Goal: Task Accomplishment & Management: Manage account settings

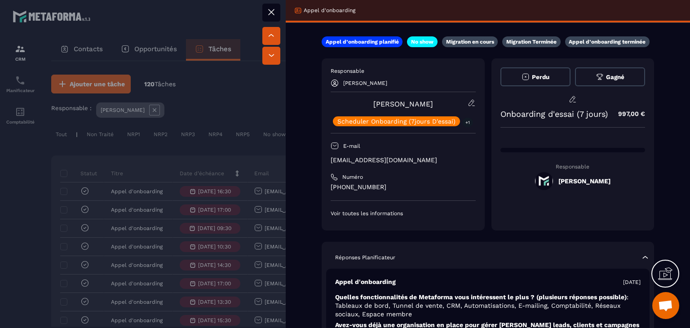
click at [271, 11] on icon at bounding box center [271, 12] width 11 height 11
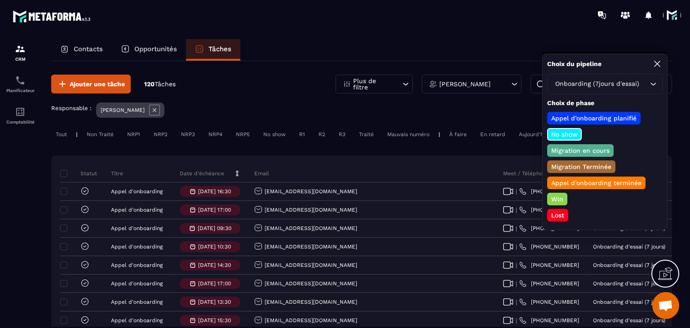
click at [558, 198] on p "Win" at bounding box center [557, 198] width 15 height 9
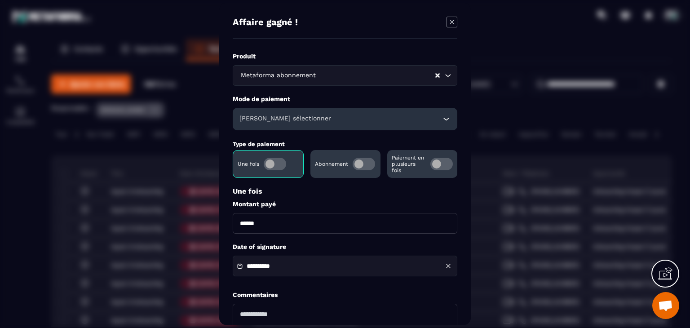
click at [242, 225] on input "******" at bounding box center [345, 223] width 225 height 21
type input "*******"
click at [261, 128] on div "[PERSON_NAME] sélectionner" at bounding box center [345, 119] width 225 height 22
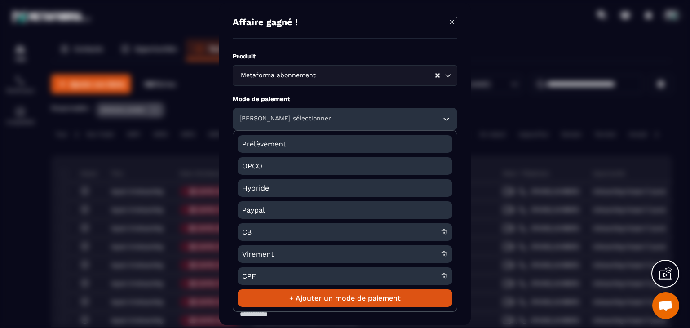
click at [254, 236] on span "CB" at bounding box center [341, 232] width 198 height 18
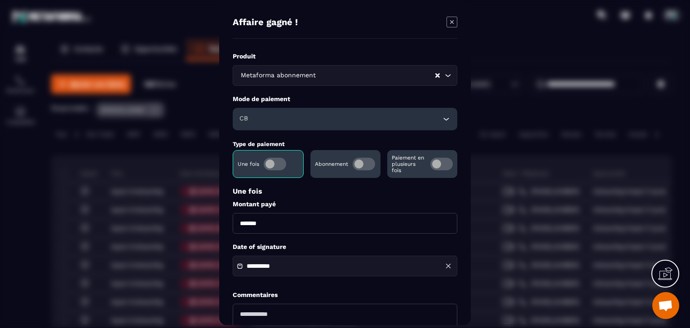
click at [289, 266] on input "**********" at bounding box center [278, 266] width 63 height 7
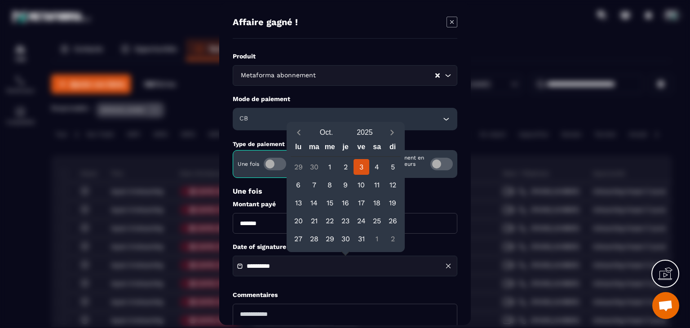
click at [303, 137] on button "Previous month" at bounding box center [299, 133] width 17 height 12
click at [300, 136] on icon "Previous month" at bounding box center [298, 132] width 9 height 9
click at [345, 202] on div "17" at bounding box center [346, 203] width 16 height 16
type input "**********"
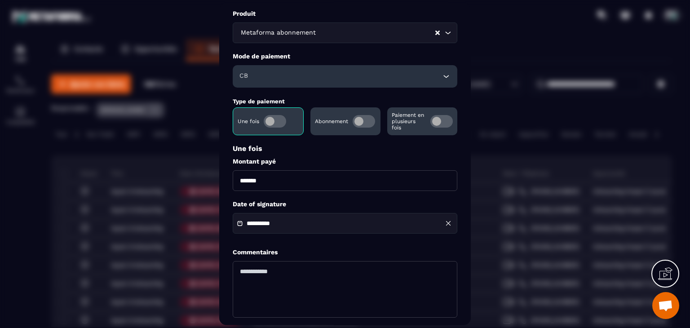
scroll to position [87, 0]
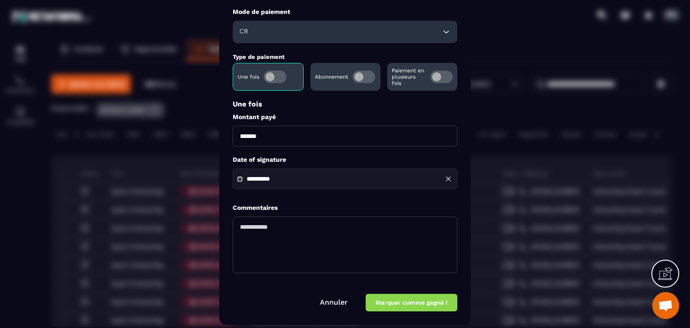
click at [408, 304] on button "Marquer comme gagné !" at bounding box center [412, 303] width 92 height 18
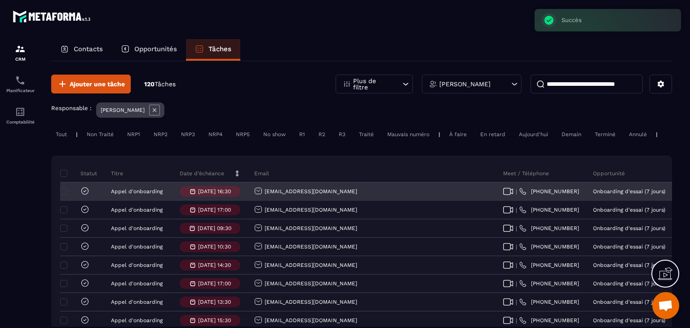
click at [82, 194] on icon at bounding box center [84, 190] width 9 height 9
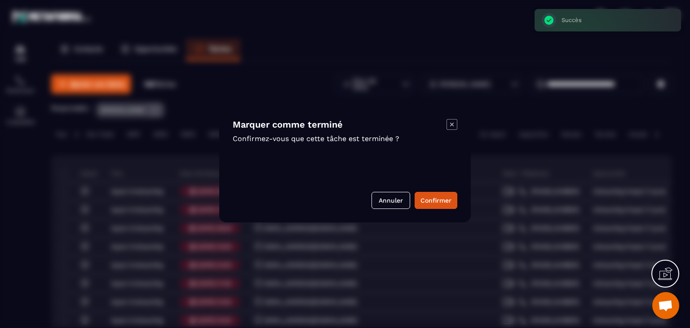
drag, startPoint x: 424, startPoint y: 203, endPoint x: 398, endPoint y: 202, distance: 26.5
click at [424, 204] on button "Confirmer" at bounding box center [436, 200] width 43 height 17
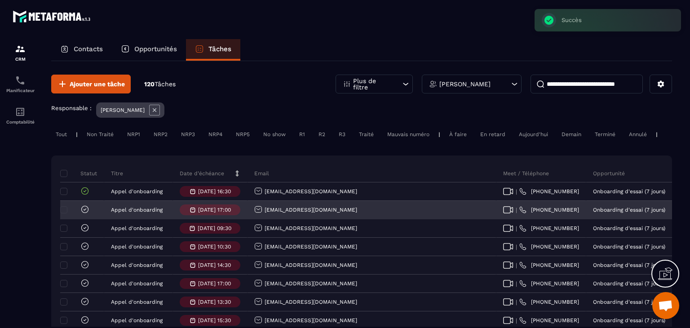
click at [85, 213] on icon at bounding box center [84, 209] width 9 height 9
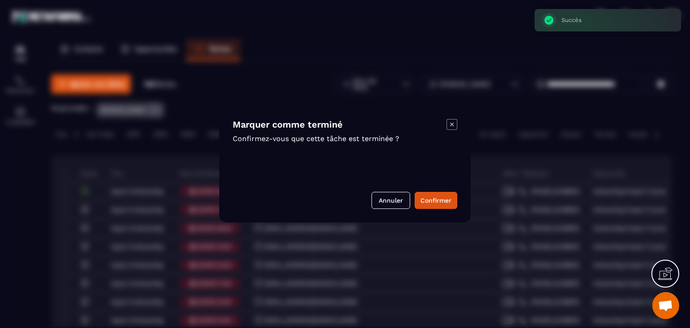
drag, startPoint x: 427, startPoint y: 199, endPoint x: 414, endPoint y: 200, distance: 13.0
click at [420, 200] on button "Confirmer" at bounding box center [436, 200] width 43 height 17
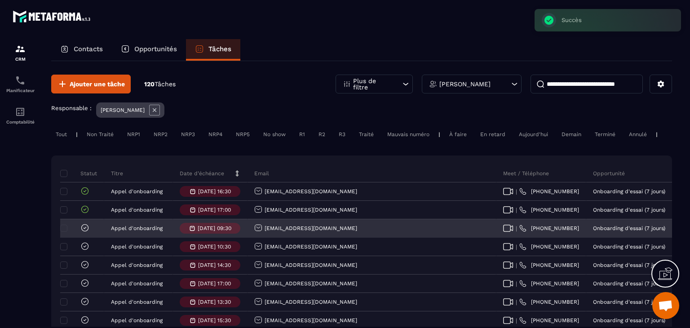
click at [81, 232] on icon at bounding box center [84, 227] width 9 height 9
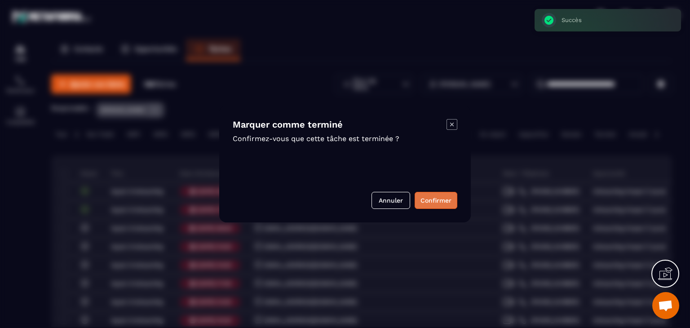
drag, startPoint x: 429, startPoint y: 198, endPoint x: 422, endPoint y: 198, distance: 7.2
click at [429, 198] on button "Confirmer" at bounding box center [436, 200] width 43 height 17
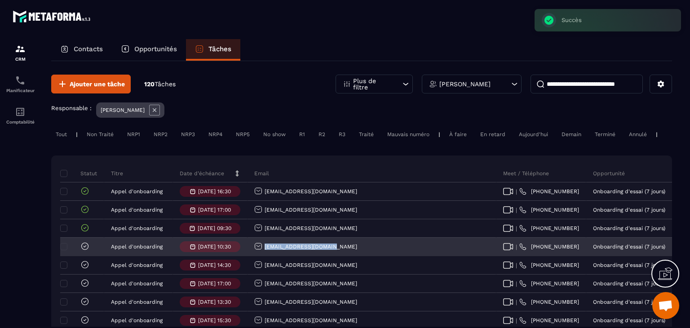
drag, startPoint x: 337, startPoint y: 252, endPoint x: 264, endPoint y: 257, distance: 73.4
click at [264, 256] on div "[EMAIL_ADDRESS][DOMAIN_NAME]" at bounding box center [371, 247] width 249 height 18
copy p "[EMAIL_ADDRESS][DOMAIN_NAME]"
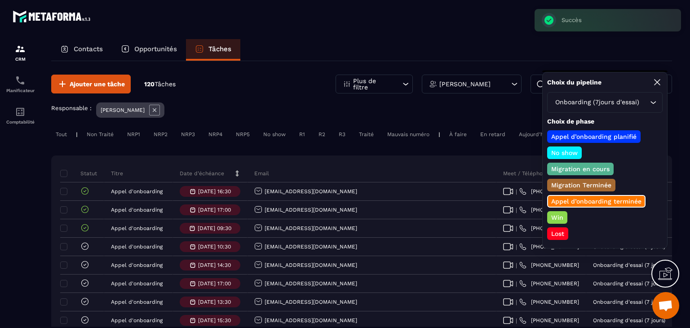
click at [559, 229] on p "Lost" at bounding box center [558, 233] width 16 height 9
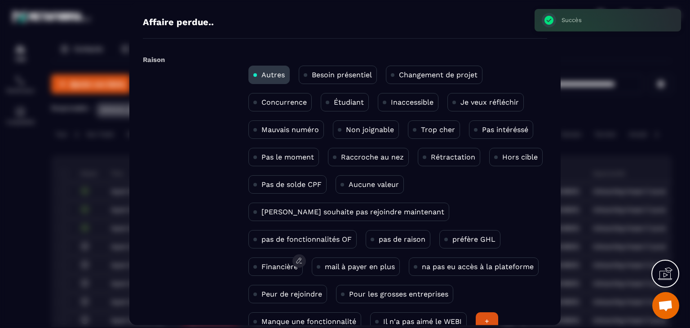
click at [298, 262] on p "Financière" at bounding box center [279, 266] width 36 height 9
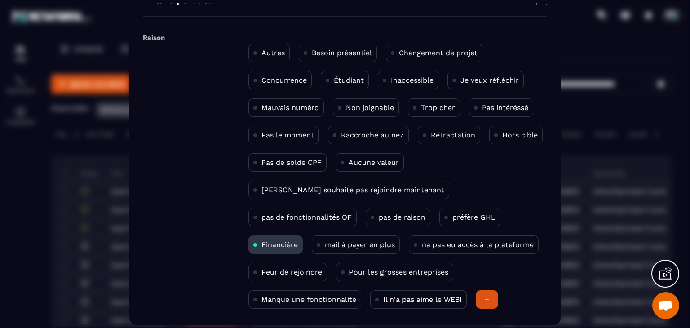
scroll to position [58, 0]
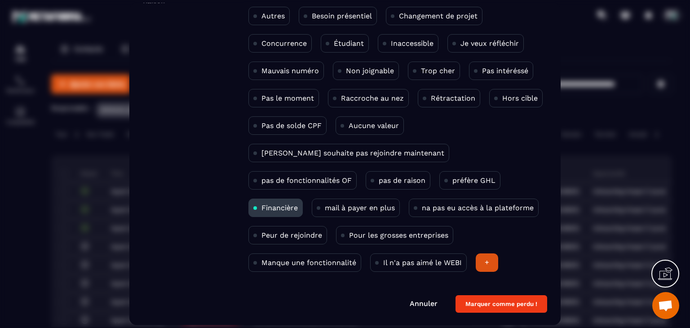
click at [488, 304] on button "Marquer comme perdu !" at bounding box center [501, 305] width 92 height 18
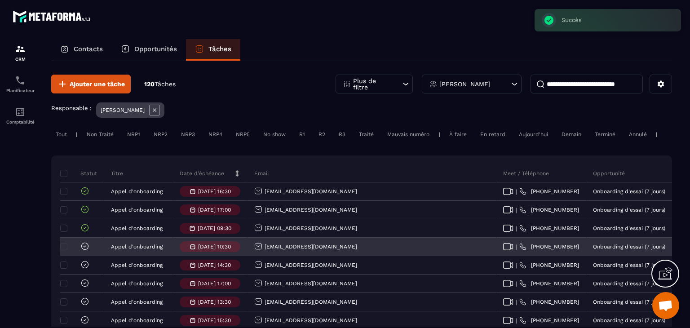
click at [88, 251] on icon at bounding box center [84, 246] width 9 height 9
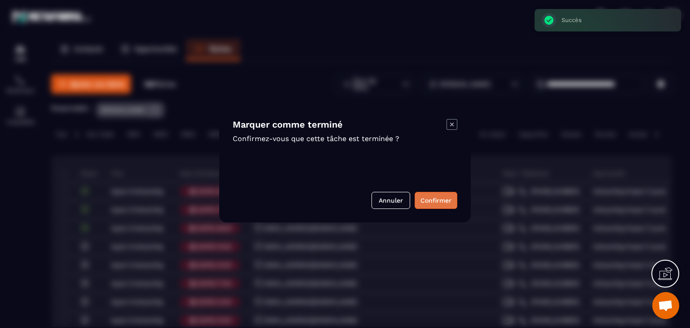
click at [446, 200] on button "Confirmer" at bounding box center [436, 200] width 43 height 17
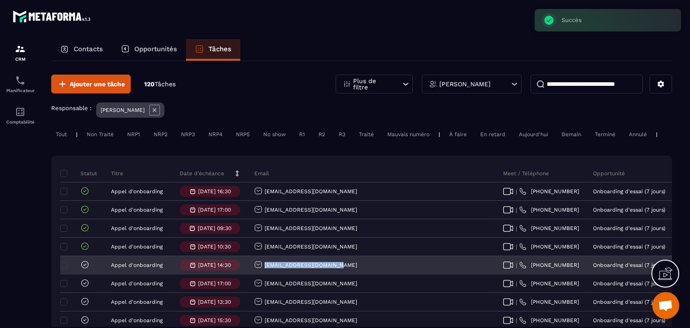
drag, startPoint x: 335, startPoint y: 275, endPoint x: 257, endPoint y: 275, distance: 77.7
click at [257, 274] on div "[EMAIL_ADDRESS][DOMAIN_NAME]" at bounding box center [371, 265] width 249 height 18
copy p "[EMAIL_ADDRESS][DOMAIN_NAME]"
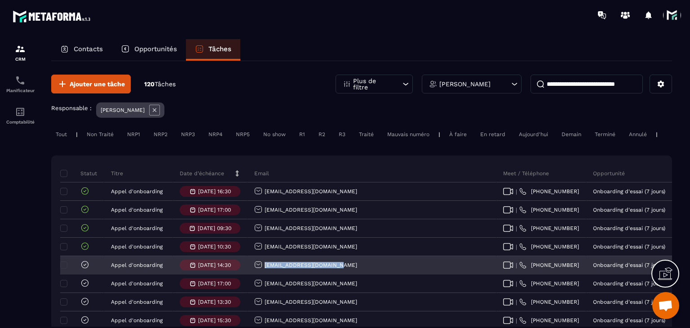
click at [289, 270] on div "[EMAIL_ADDRESS][DOMAIN_NAME]" at bounding box center [305, 265] width 103 height 9
